Goal: Information Seeking & Learning: Learn about a topic

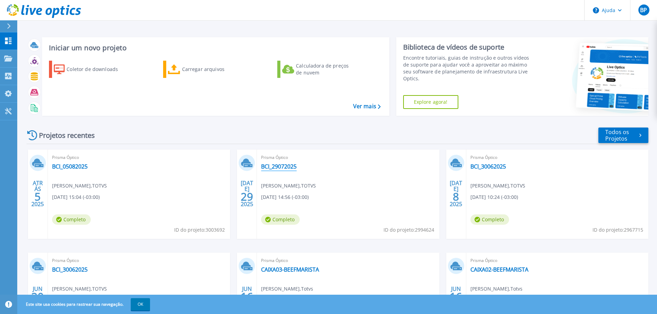
click at [290, 169] on font "BCI_29072025" at bounding box center [279, 167] width 36 height 8
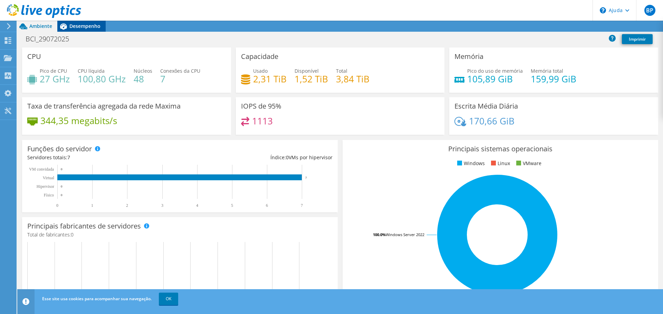
click at [84, 29] on font "Desempenho" at bounding box center [84, 26] width 31 height 7
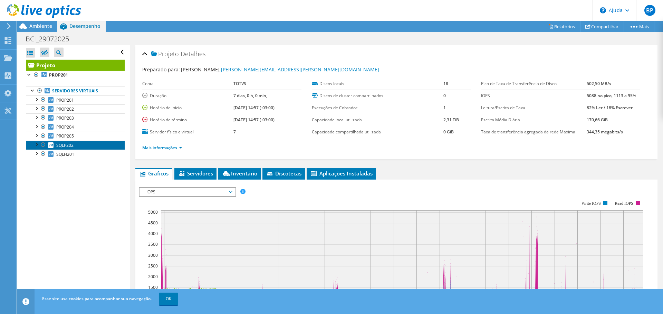
click at [64, 146] on font "SQLP202" at bounding box center [64, 146] width 17 height 6
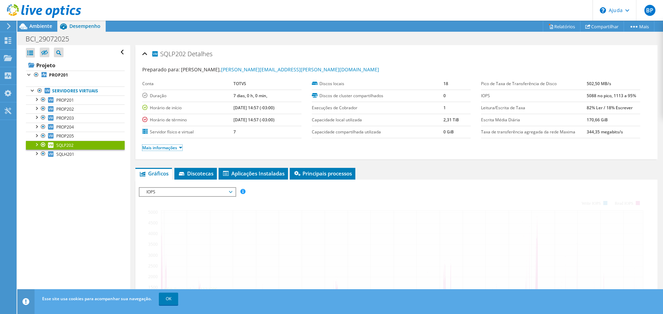
click at [152, 146] on font "Mais informações" at bounding box center [159, 148] width 35 height 6
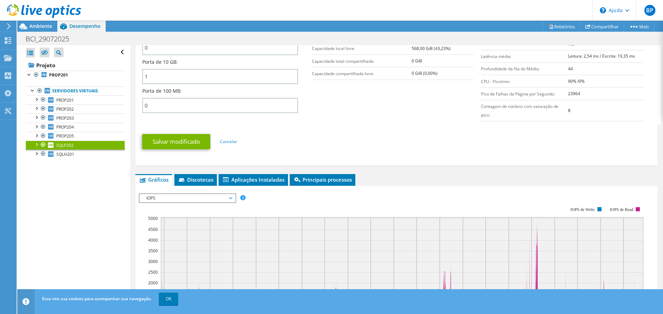
scroll to position [311, 0]
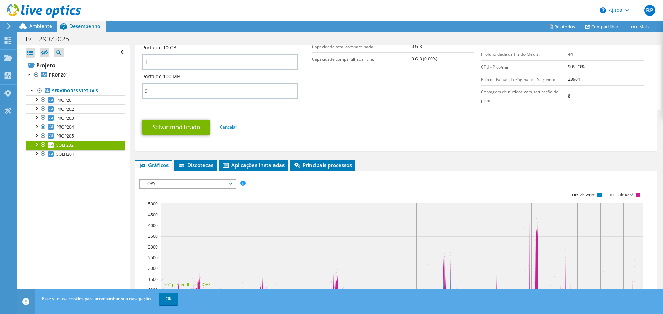
click at [189, 188] on span "IOPS" at bounding box center [187, 184] width 89 height 8
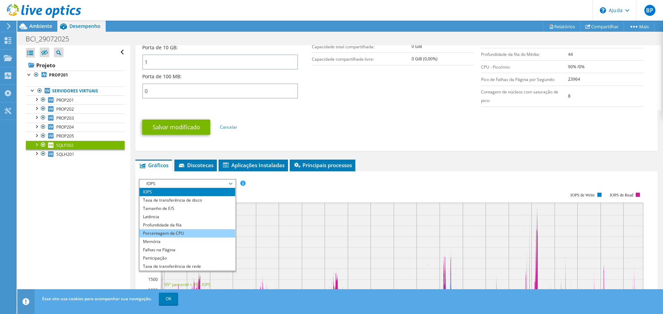
click at [183, 236] on font "Porcentagem da CPU" at bounding box center [163, 234] width 41 height 6
click at [140, 238] on li "Porcentagem da CPU" at bounding box center [187, 234] width 96 height 8
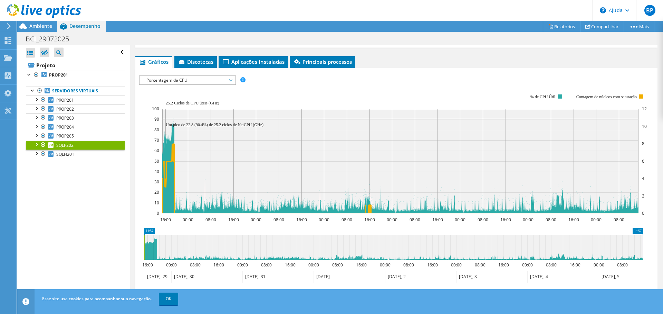
scroll to position [449, 0]
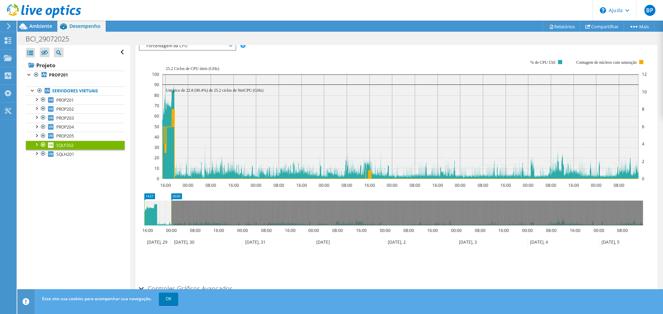
drag, startPoint x: 643, startPoint y: 229, endPoint x: 171, endPoint y: 257, distance: 472.3
click at [171, 249] on icon "14:57 00:00 16:00 00:00 08:00 16:00 00:00 08:00 16:00 00:00 08:00 16:00 00:00 0…" at bounding box center [393, 221] width 509 height 55
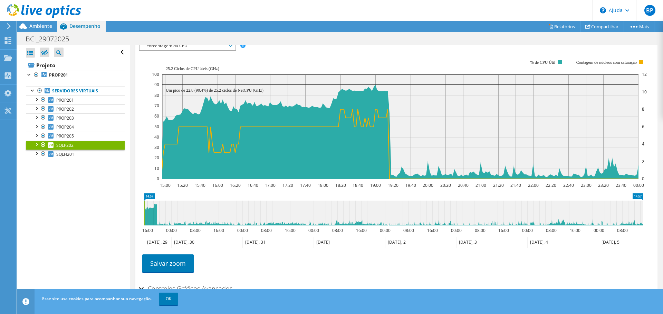
drag, startPoint x: 172, startPoint y: 228, endPoint x: 647, endPoint y: 246, distance: 475.6
click at [647, 246] on icon "14:57 14:57 16:00 00:00 08:00 16:00 00:00 08:00 16:00 00:00 08:00 16:00 00:00 0…" at bounding box center [393, 221] width 509 height 55
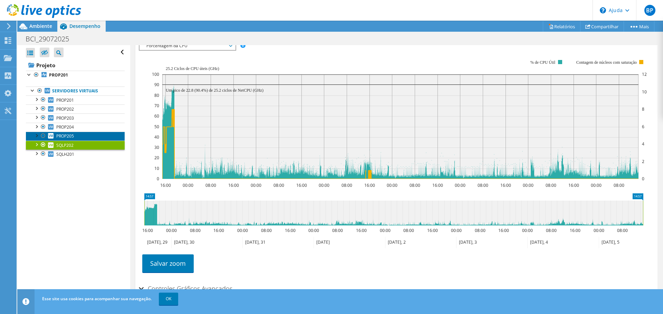
click at [64, 134] on font "PROP205" at bounding box center [65, 136] width 18 height 6
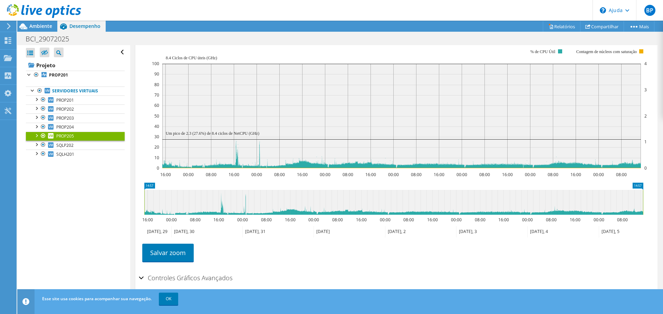
scroll to position [113, 0]
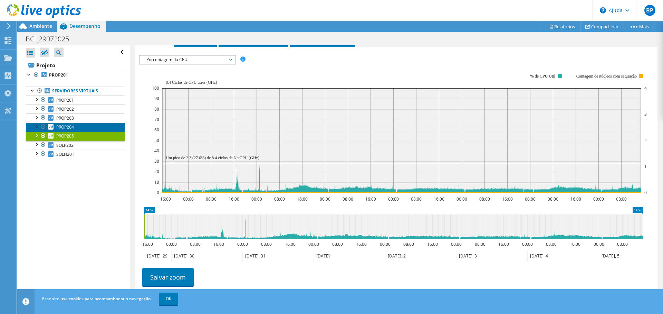
click at [72, 124] on link "PROP204" at bounding box center [75, 127] width 99 height 9
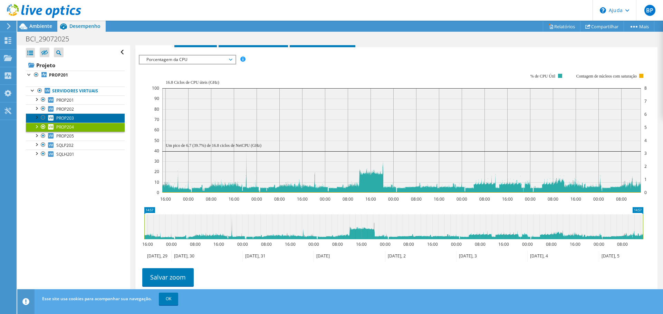
click at [70, 117] on font "PROP203" at bounding box center [65, 118] width 18 height 6
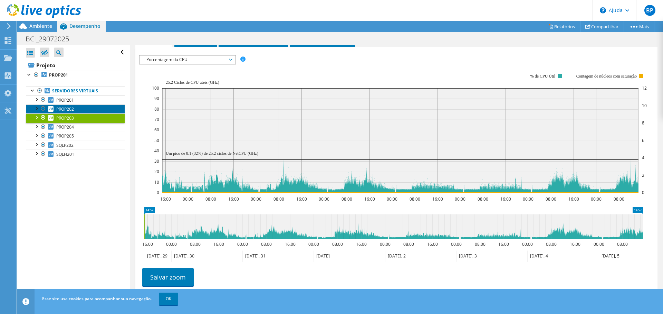
click at [75, 111] on link "PROP202" at bounding box center [75, 109] width 99 height 9
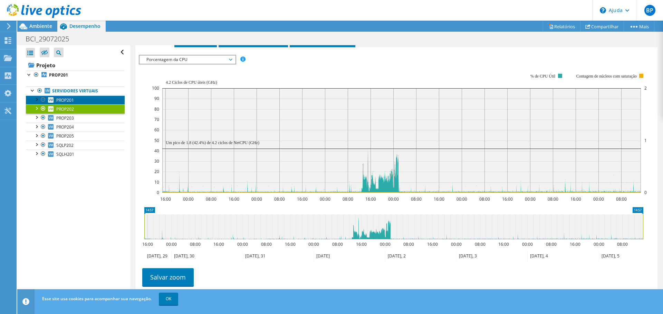
click at [70, 99] on font "PROP201" at bounding box center [65, 100] width 18 height 6
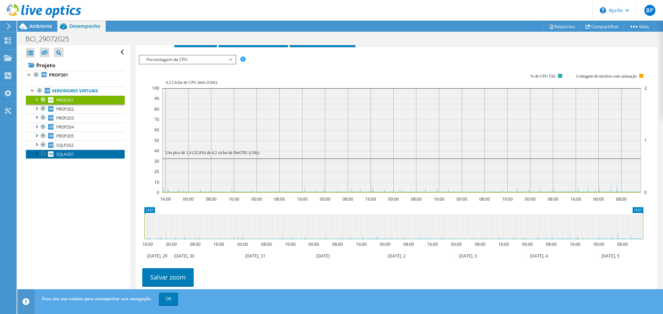
click at [71, 153] on font "SQLH201" at bounding box center [65, 155] width 18 height 6
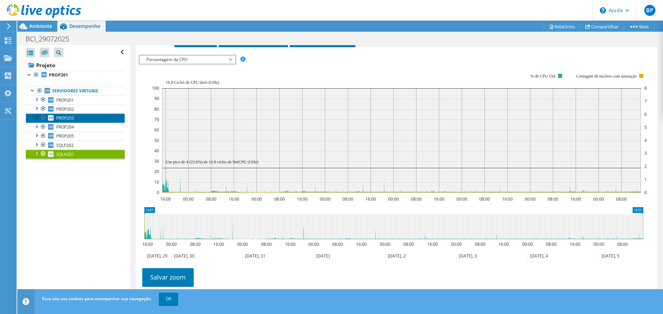
click at [69, 116] on font "PROP203" at bounding box center [65, 118] width 18 height 6
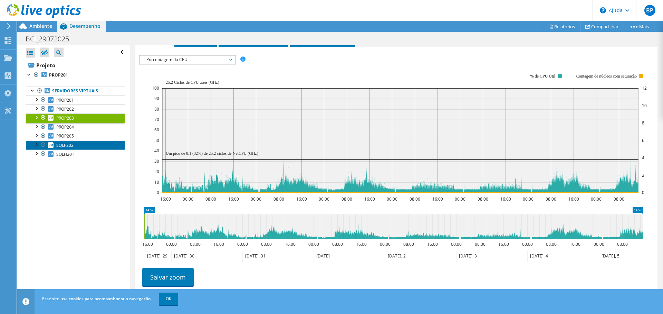
click at [65, 143] on font "SQLP202" at bounding box center [64, 146] width 17 height 6
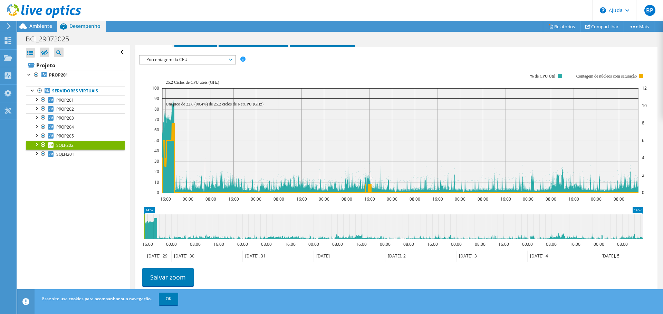
click at [175, 59] on font "Porcentagem da CPU" at bounding box center [166, 60] width 41 height 6
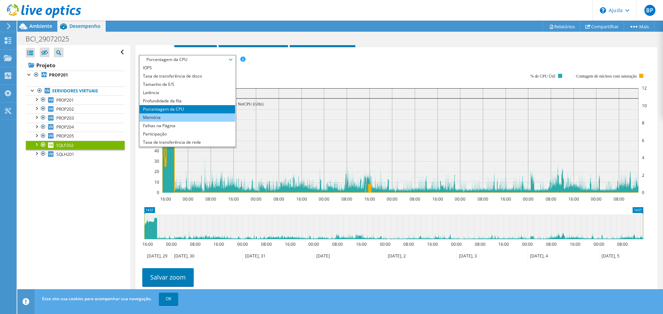
click at [158, 114] on li "Memória" at bounding box center [187, 118] width 96 height 8
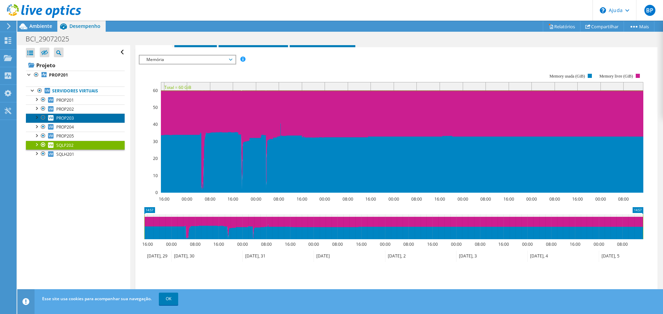
click at [71, 117] on font "PROP203" at bounding box center [65, 118] width 18 height 6
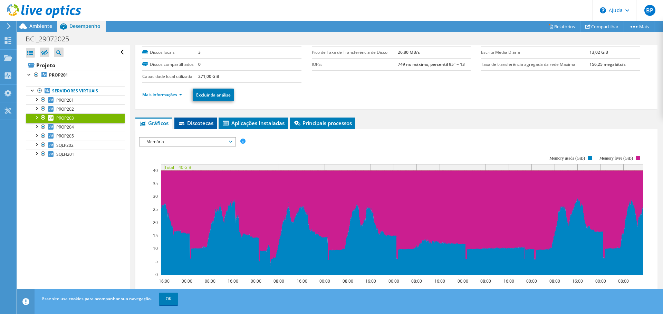
scroll to position [35, 0]
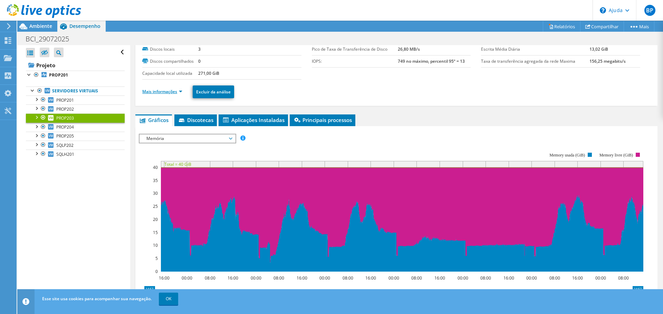
click at [174, 95] on font "Mais informações" at bounding box center [159, 92] width 35 height 6
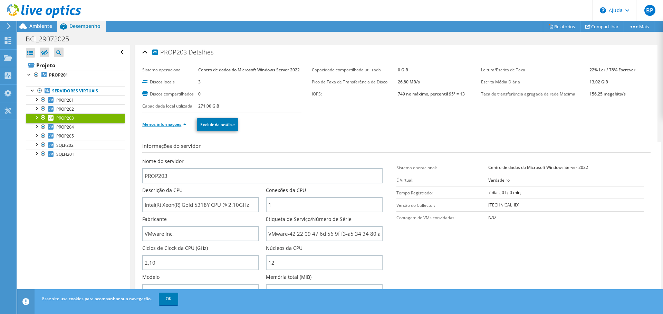
scroll to position [0, 0]
click at [38, 28] on font "Ambiente" at bounding box center [40, 26] width 23 height 7
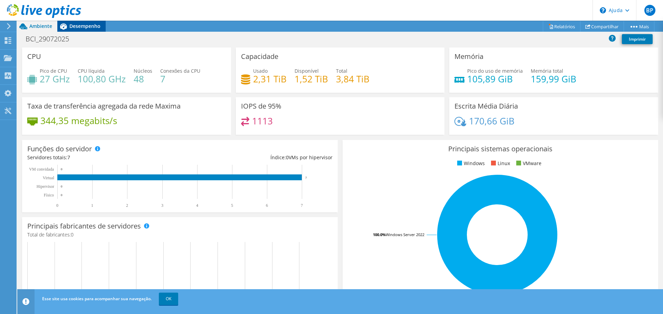
click at [84, 24] on font "Desempenho" at bounding box center [84, 26] width 31 height 7
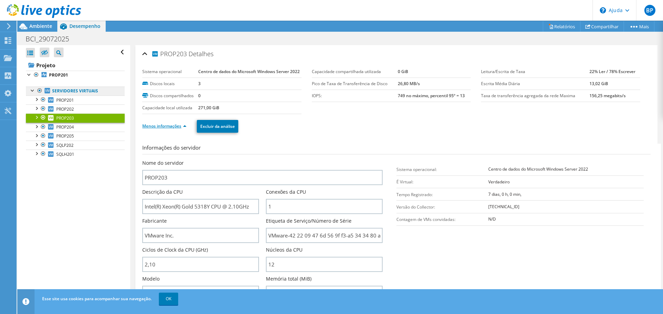
click at [66, 89] on font "Servidores virtuais" at bounding box center [75, 91] width 46 height 6
click at [59, 71] on link "PROP201" at bounding box center [75, 75] width 99 height 9
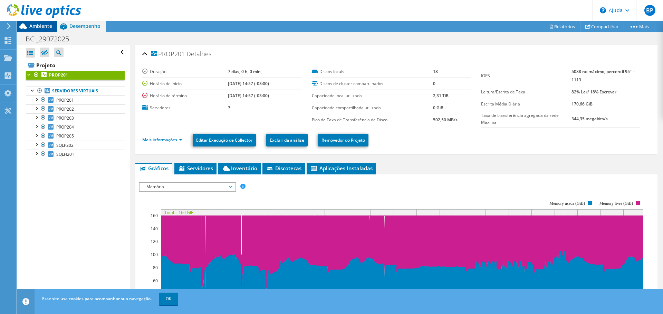
click at [38, 27] on font "Ambiente" at bounding box center [40, 26] width 23 height 7
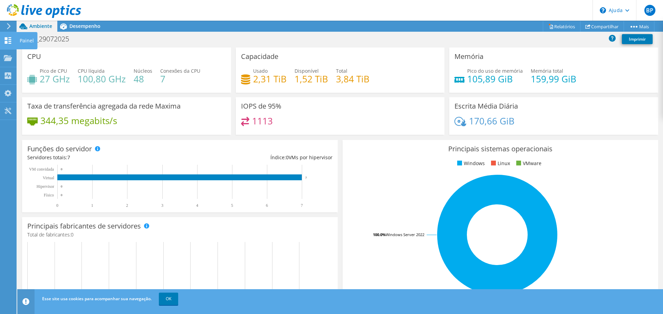
click at [10, 41] on use at bounding box center [8, 40] width 7 height 7
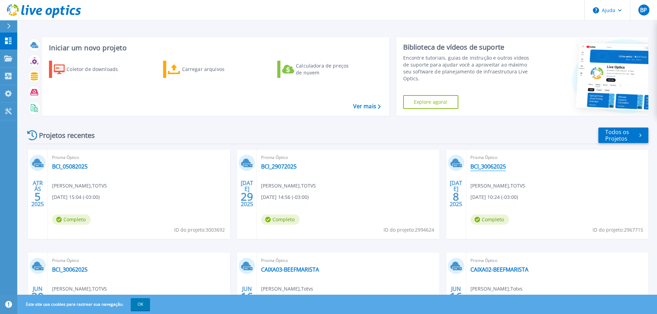
click at [485, 168] on font "BCI_30062025" at bounding box center [489, 167] width 36 height 8
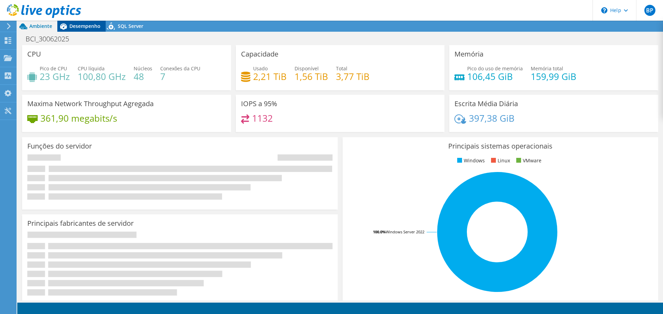
click at [84, 26] on span "Desempenho" at bounding box center [84, 26] width 31 height 7
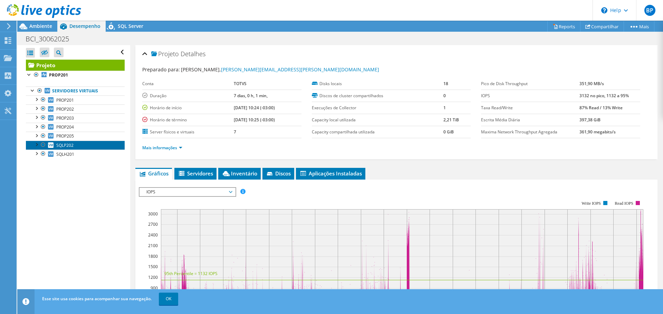
click at [67, 145] on span "SQLP202" at bounding box center [64, 146] width 17 height 6
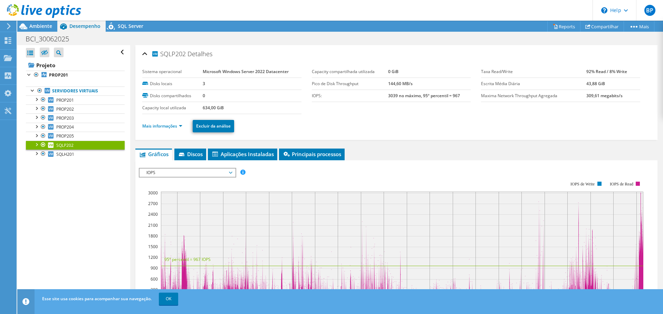
click at [160, 147] on div "SQLP202 Detalhes Sistema operacional Microsoft Windows Server 2022 Datacenter D…" at bounding box center [396, 248] width 532 height 406
click at [163, 121] on ul "Mais informações Excluir da análise" at bounding box center [396, 125] width 508 height 14
drag, startPoint x: 162, startPoint y: 126, endPoint x: 166, endPoint y: 126, distance: 3.5
click at [162, 126] on link "Mais informações" at bounding box center [162, 126] width 40 height 6
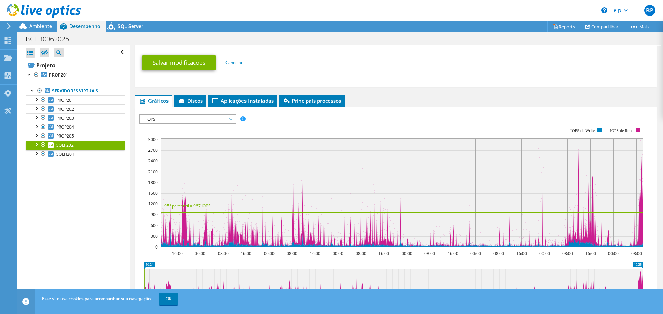
scroll to position [345, 0]
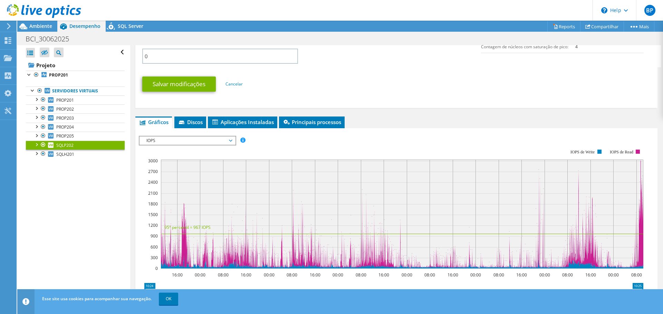
click at [197, 142] on span "IOPS" at bounding box center [187, 141] width 89 height 8
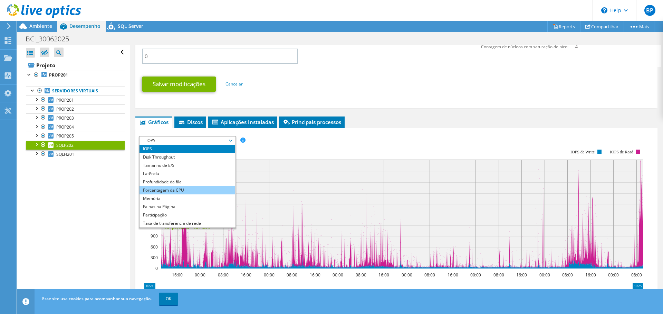
click at [174, 192] on li "Porcentagem da CPU" at bounding box center [187, 190] width 96 height 8
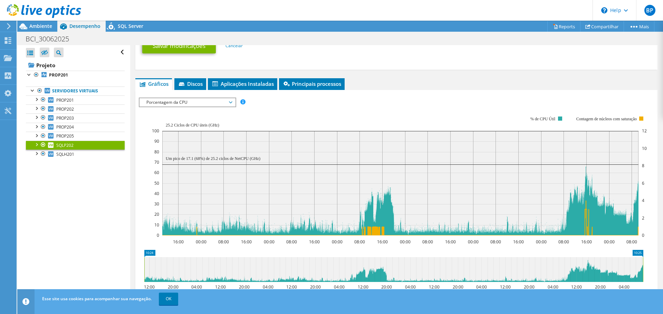
scroll to position [469, 0]
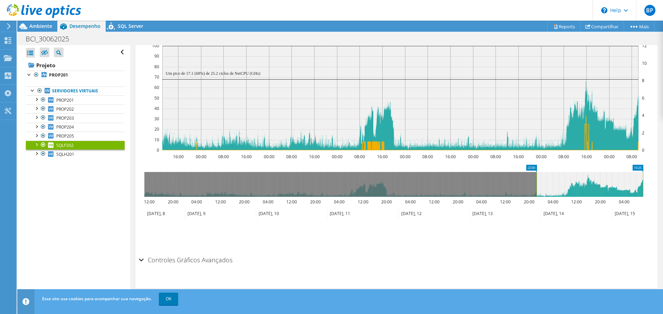
drag, startPoint x: 156, startPoint y: 186, endPoint x: 538, endPoint y: 213, distance: 382.7
click at [538, 213] on icon "10:25 22:00 12:00 20:00 04:00 12:00 20:00 04:00 12:00 20:00 04:00 12:00 20:00 0…" at bounding box center [393, 192] width 509 height 55
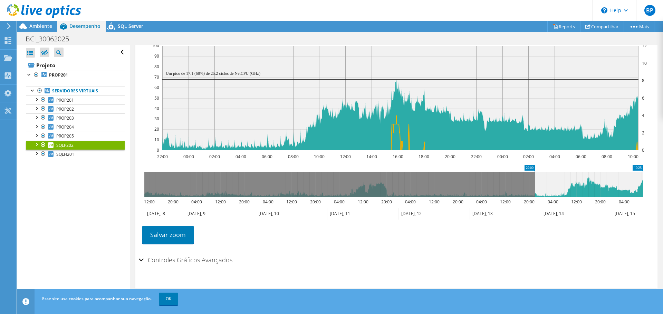
drag, startPoint x: 536, startPoint y: 192, endPoint x: 544, endPoint y: 192, distance: 7.2
click at [544, 192] on icon at bounding box center [589, 184] width 108 height 25
drag, startPoint x: 535, startPoint y: 188, endPoint x: 541, endPoint y: 188, distance: 5.9
click at [541, 188] on rect at bounding box center [540, 184] width 3 height 25
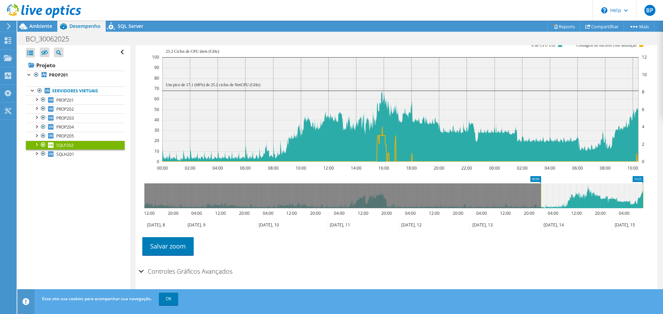
scroll to position [434, 0]
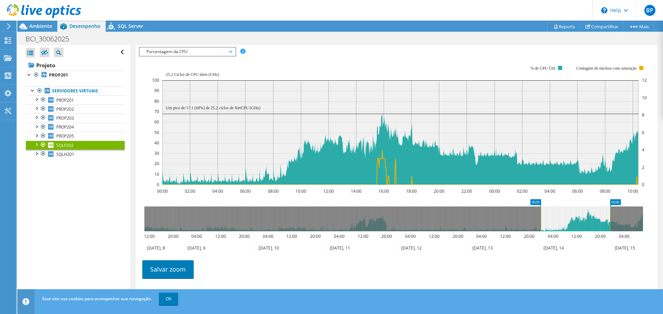
drag, startPoint x: 642, startPoint y: 218, endPoint x: 610, endPoint y: 225, distance: 33.5
click at [610, 225] on rect at bounding box center [609, 219] width 3 height 25
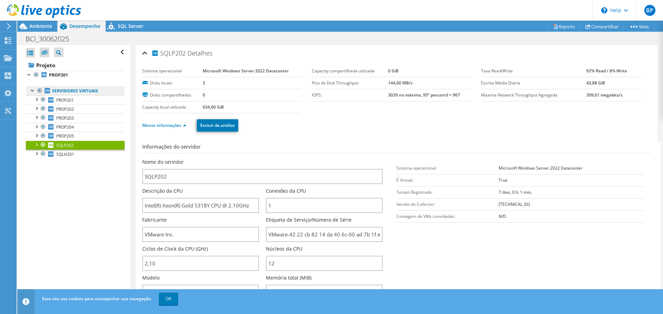
scroll to position [0, 0]
click at [57, 71] on link "PROP201" at bounding box center [75, 75] width 99 height 9
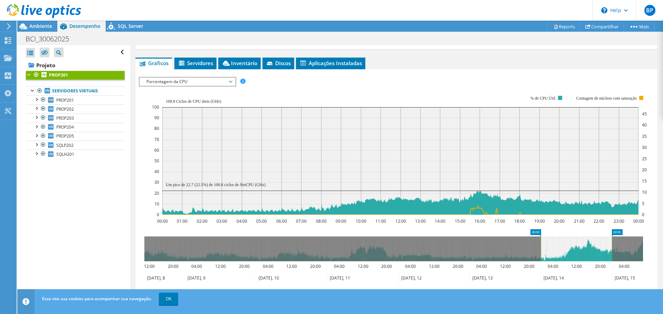
scroll to position [104, 0]
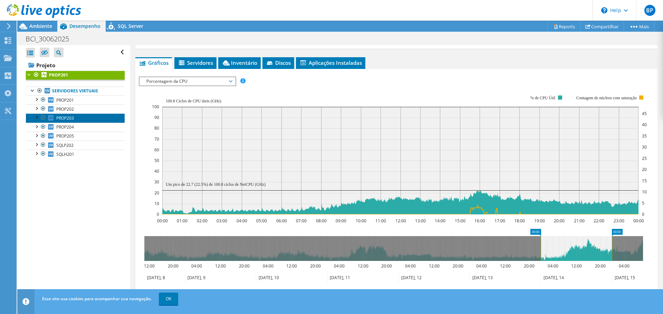
click at [72, 119] on span "PROP203" at bounding box center [65, 118] width 18 height 6
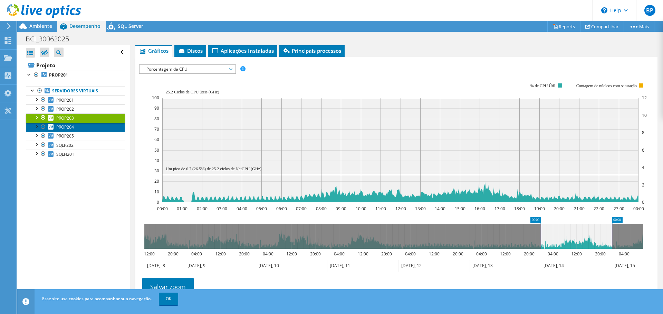
click at [65, 128] on span "PROP204" at bounding box center [65, 127] width 18 height 6
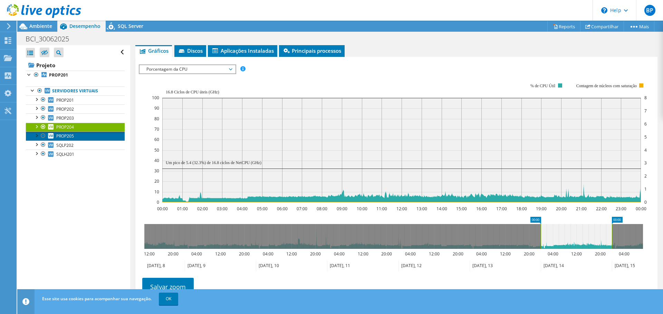
click at [67, 134] on span "PROP205" at bounding box center [65, 136] width 18 height 6
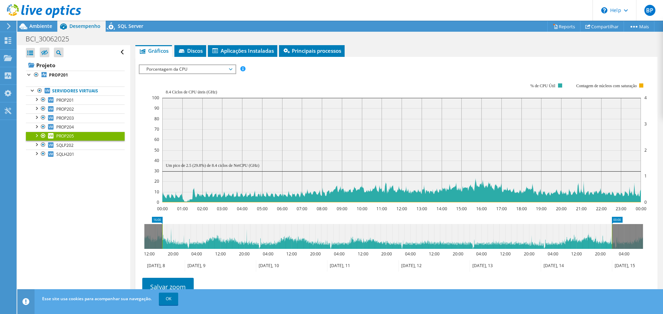
drag, startPoint x: 540, startPoint y: 231, endPoint x: 487, endPoint y: 237, distance: 53.8
click at [128, 209] on div "Abrir Todos Fechar Todos Ocultar nós excluídos Filtro de árvore do projeto" at bounding box center [339, 173] width 645 height 256
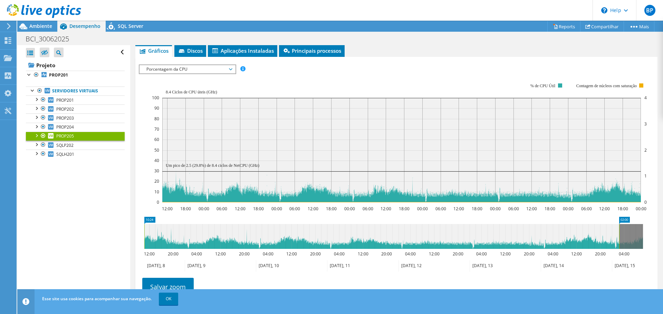
drag, startPoint x: 613, startPoint y: 236, endPoint x: 653, endPoint y: 238, distance: 40.4
click at [653, 238] on div "PROP205 Detalhes Sistema operacional Microsoft Windows Server 2022 Datacenter D…" at bounding box center [396, 147] width 532 height 411
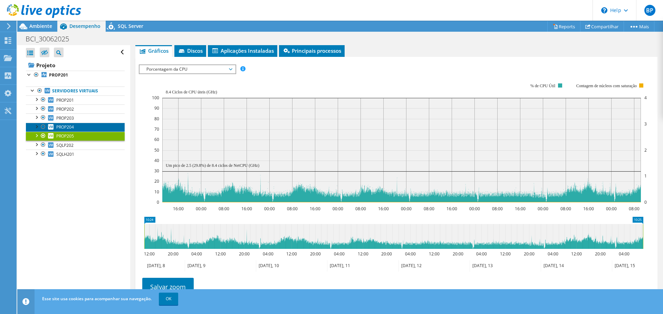
click at [76, 128] on link "PROP204" at bounding box center [75, 127] width 99 height 9
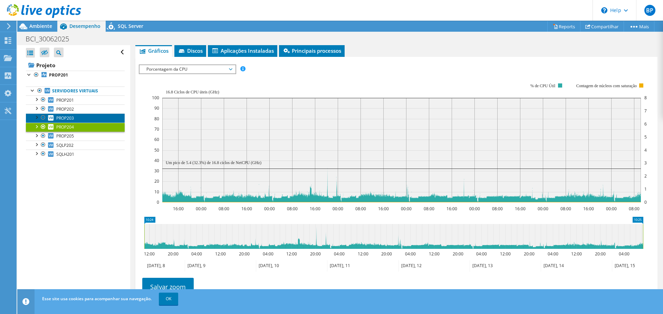
click at [72, 119] on span "PROP203" at bounding box center [65, 118] width 18 height 6
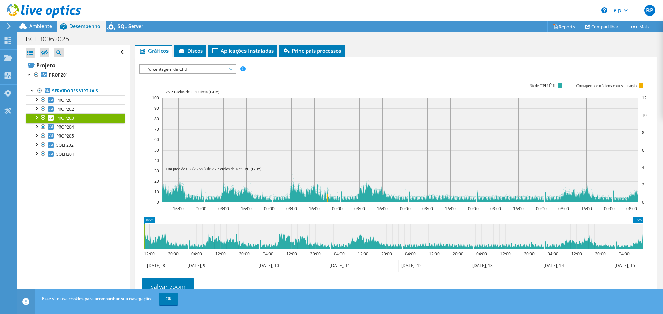
click at [178, 69] on span "Porcentagem da CPU" at bounding box center [187, 69] width 89 height 8
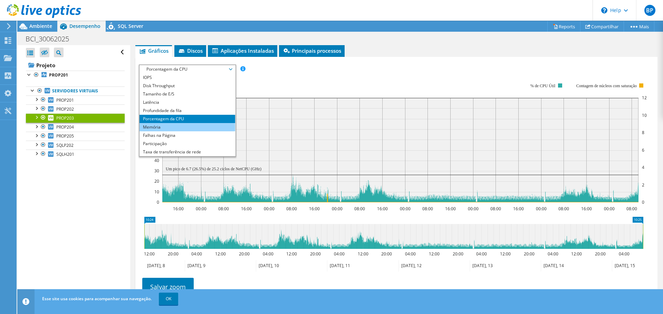
click at [162, 128] on li "Memória" at bounding box center [187, 127] width 96 height 8
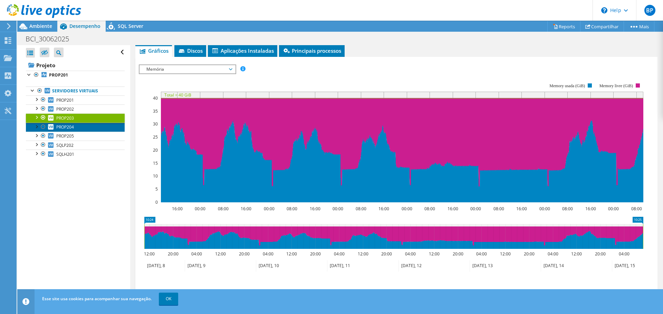
click at [72, 128] on span "PROP204" at bounding box center [65, 127] width 18 height 6
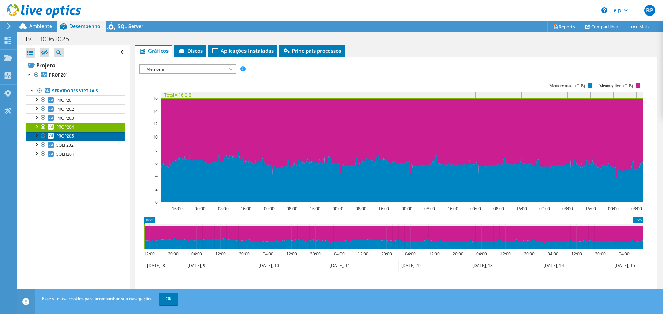
click at [69, 136] on span "PROP205" at bounding box center [65, 136] width 18 height 6
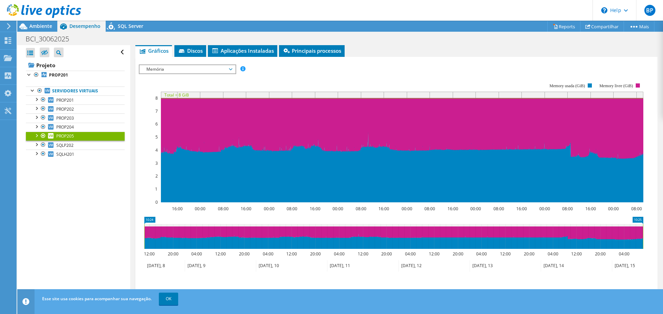
click at [152, 68] on span "Memória" at bounding box center [187, 69] width 89 height 8
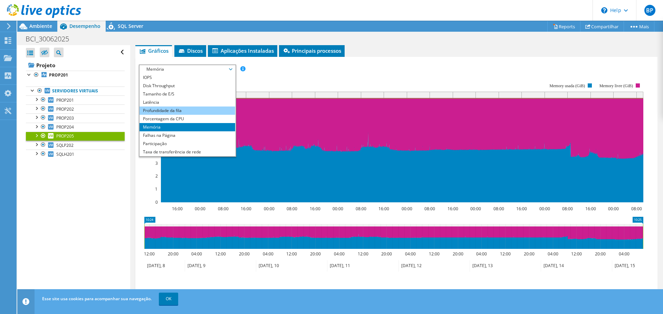
click at [188, 109] on li "Profundidade da fila" at bounding box center [187, 111] width 96 height 8
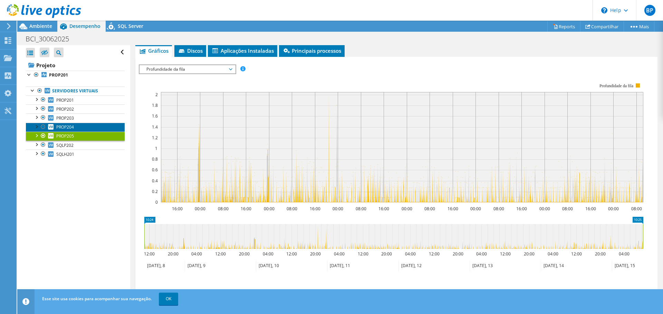
click at [69, 127] on span "PROP204" at bounding box center [65, 127] width 18 height 6
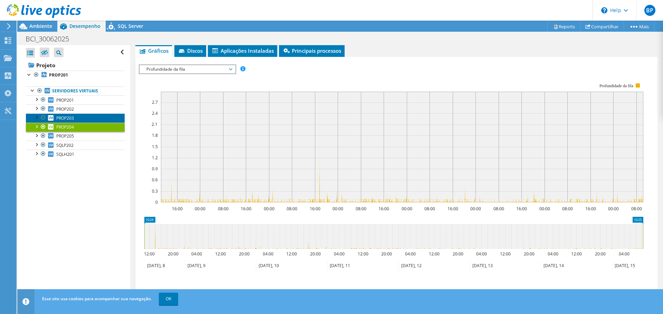
click at [71, 119] on span "PROP203" at bounding box center [65, 118] width 18 height 6
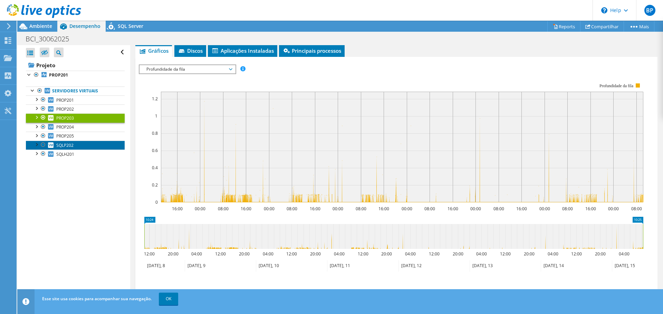
click at [74, 146] on link "SQLP202" at bounding box center [75, 145] width 99 height 9
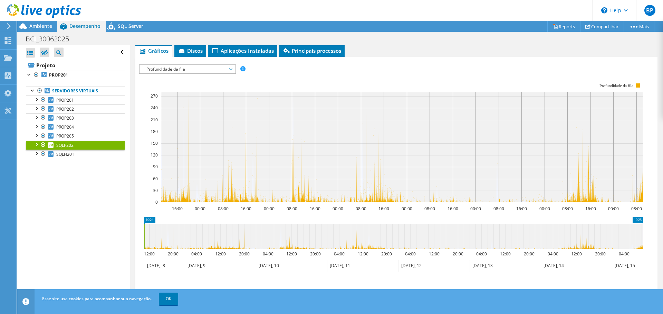
click at [181, 70] on span "Profundidade da fila" at bounding box center [187, 69] width 89 height 8
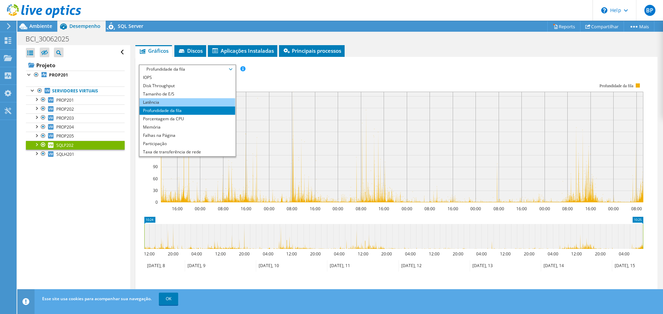
scroll to position [69, 0]
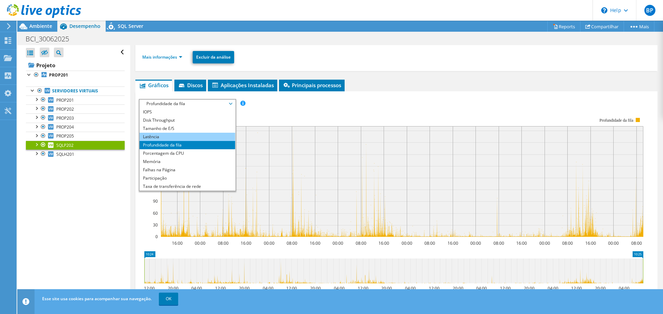
click at [175, 135] on li "Latência" at bounding box center [187, 137] width 96 height 8
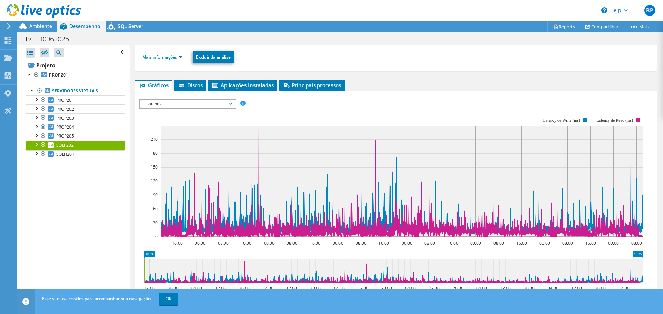
click at [185, 104] on span "Latência" at bounding box center [187, 104] width 89 height 8
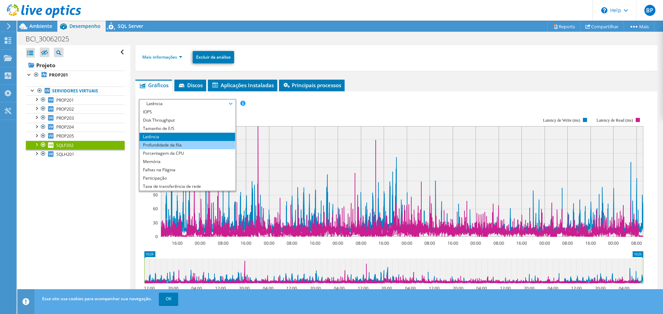
click at [167, 143] on li "Profundidade da fila" at bounding box center [187, 145] width 96 height 8
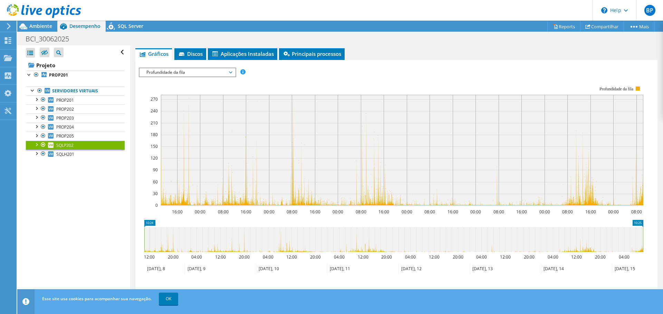
scroll to position [104, 0]
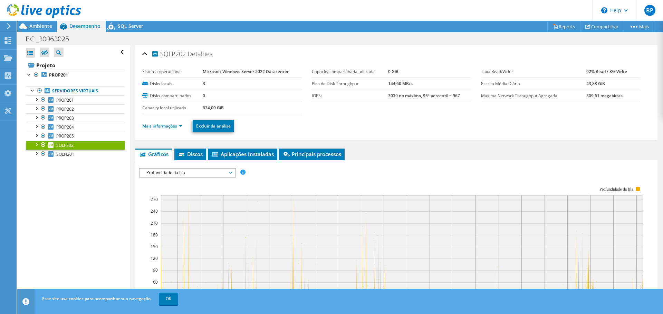
scroll to position [104, 0]
